Goal: Information Seeking & Learning: Learn about a topic

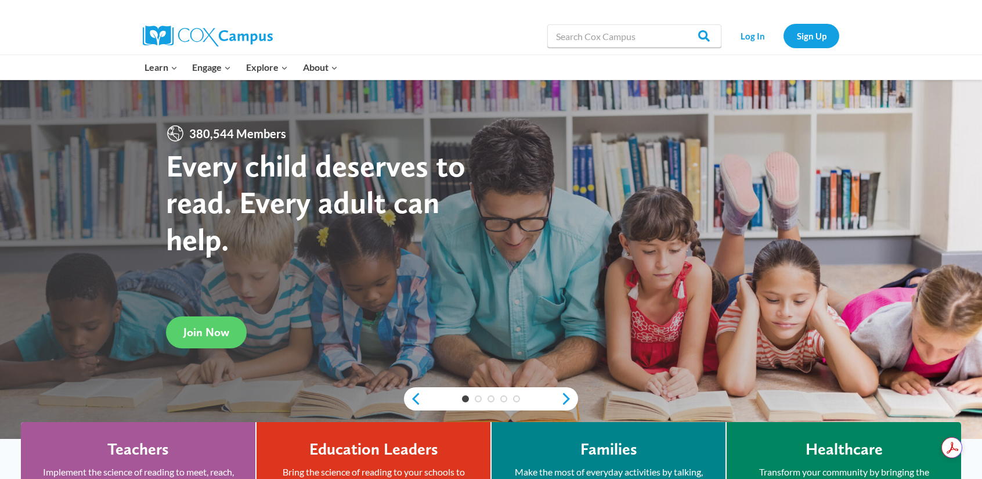
drag, startPoint x: 0, startPoint y: 0, endPoint x: 875, endPoint y: 1, distance: 874.8
click at [902, 17] on div at bounding box center [491, 8] width 982 height 17
click at [739, 30] on link "Log In" at bounding box center [752, 36] width 50 height 24
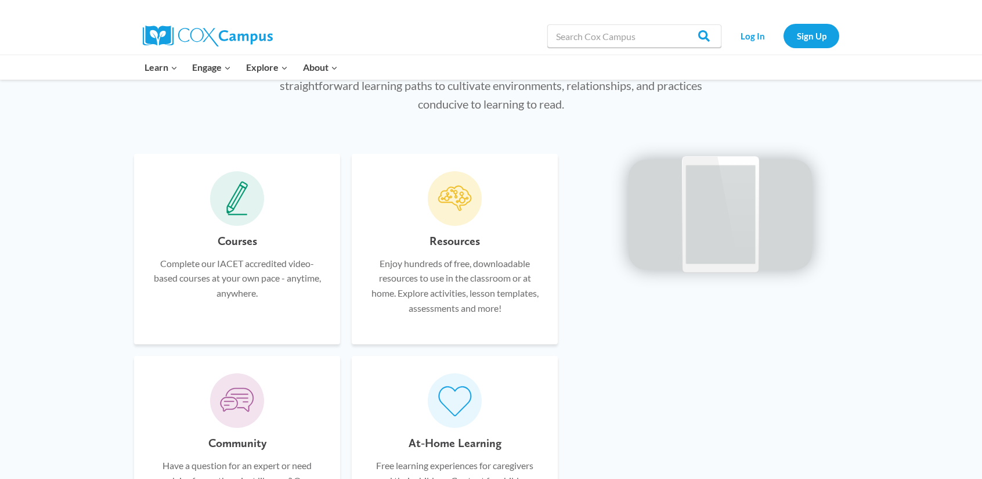
scroll to position [696, 0]
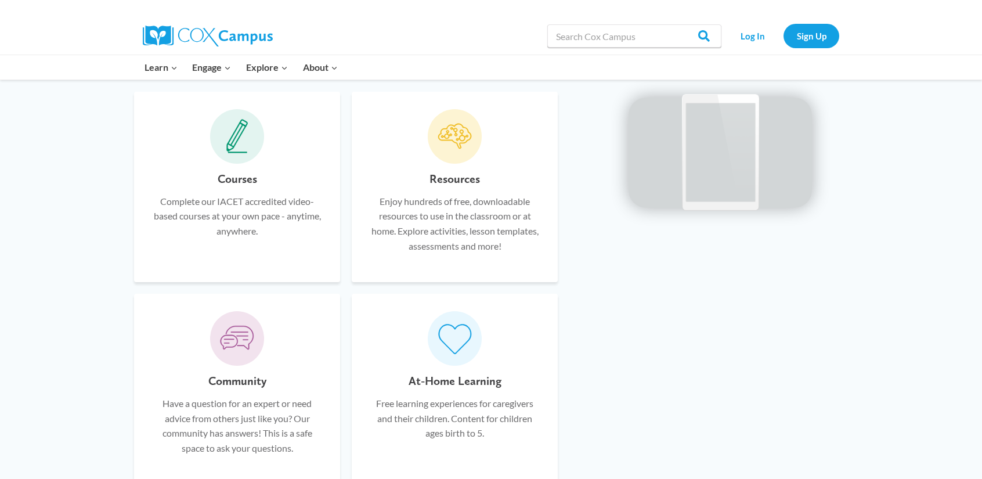
click at [478, 145] on span at bounding box center [455, 136] width 55 height 55
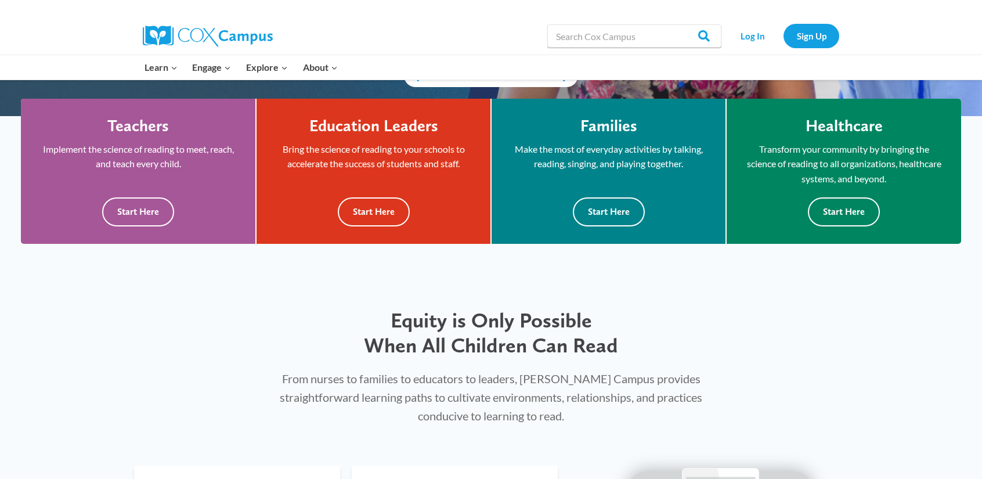
scroll to position [0, 0]
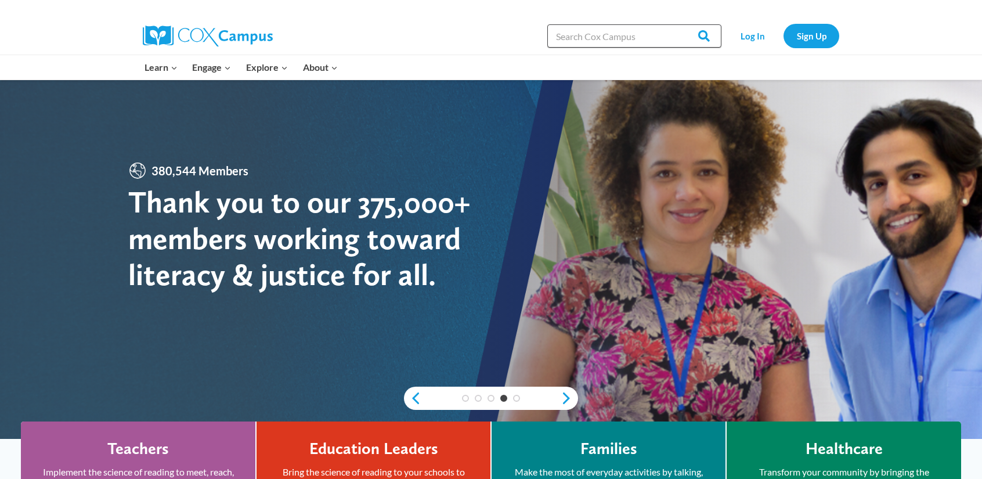
click at [583, 47] on input "Search in [URL][DOMAIN_NAME]" at bounding box center [634, 35] width 174 height 23
type input "inspire"
click at [676, 24] on input "Search" at bounding box center [698, 35] width 45 height 23
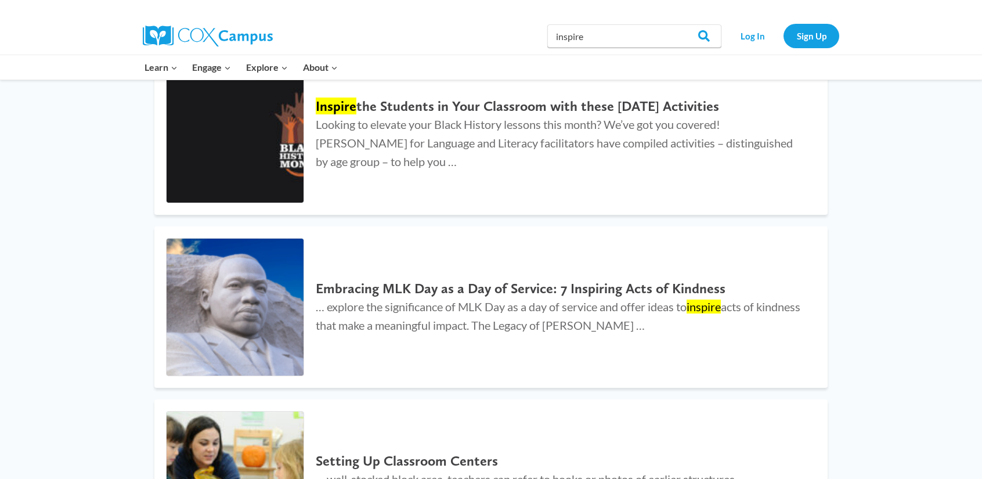
scroll to position [232, 0]
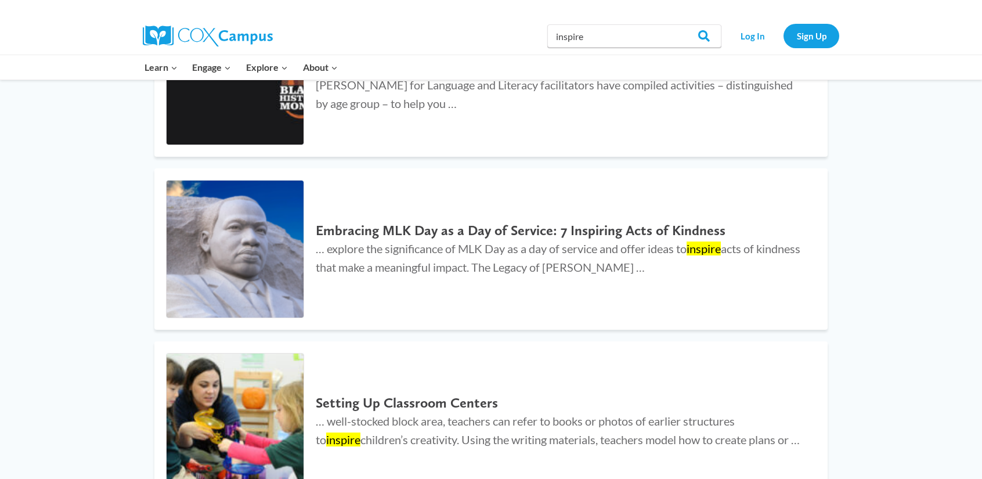
click at [198, 31] on img at bounding box center [208, 36] width 130 height 21
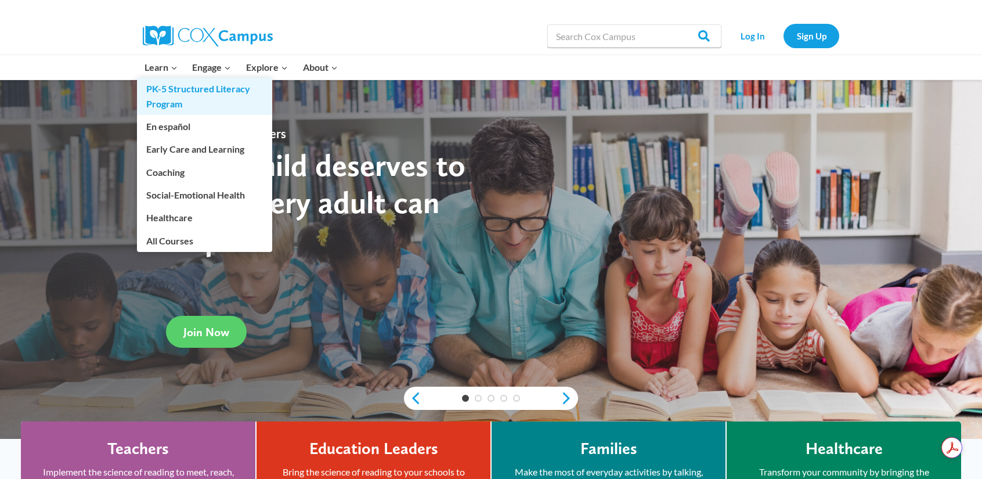
click at [190, 100] on link "PK-5 Structured Literacy Program" at bounding box center [204, 96] width 135 height 37
